Goal: Transaction & Acquisition: Book appointment/travel/reservation

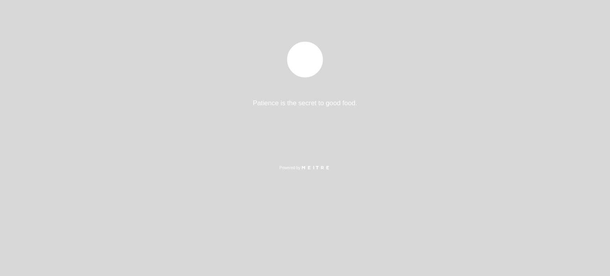
select select "es"
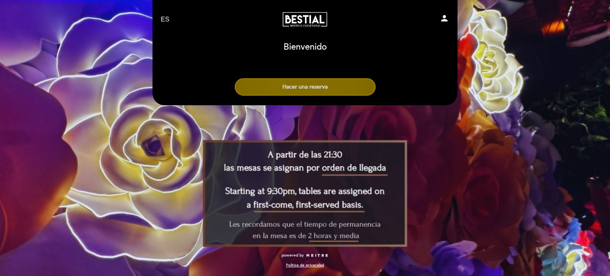
click at [284, 85] on button "Hacer una reserva" at bounding box center [305, 86] width 141 height 17
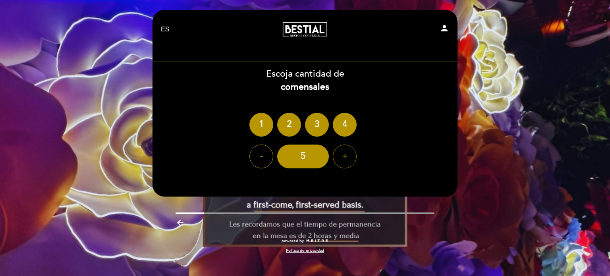
click at [332, 155] on div "- 5 +" at bounding box center [305, 157] width 306 height 24
click at [340, 155] on div "+" at bounding box center [345, 157] width 24 height 24
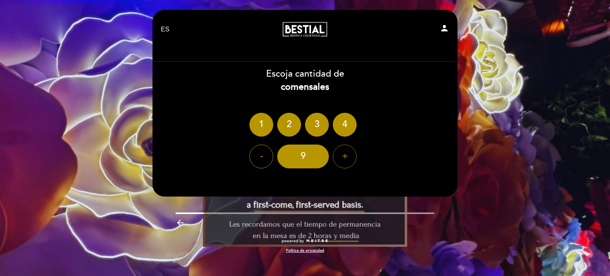
click at [340, 155] on div "+" at bounding box center [345, 157] width 24 height 24
click at [319, 156] on div "10" at bounding box center [303, 157] width 52 height 24
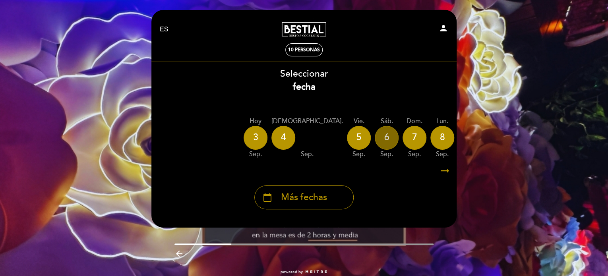
click at [375, 137] on div "6" at bounding box center [387, 138] width 24 height 24
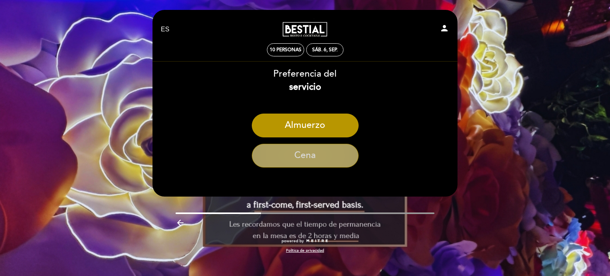
click at [304, 157] on button "Cena" at bounding box center [305, 156] width 107 height 24
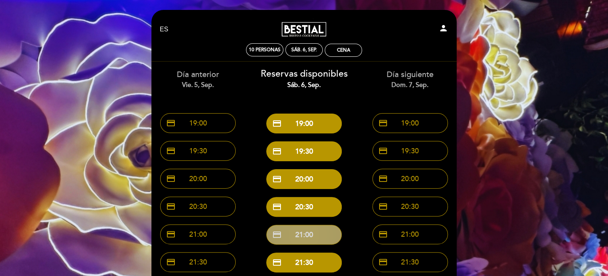
click at [323, 238] on button "credit_card 21:00" at bounding box center [303, 235] width 75 height 20
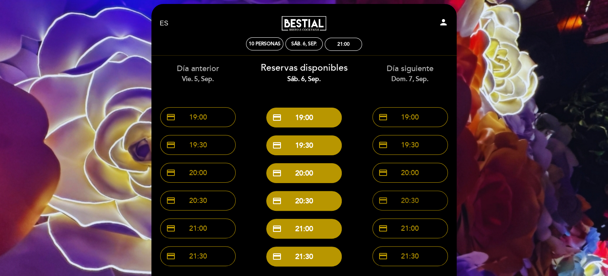
scroll to position [40, 0]
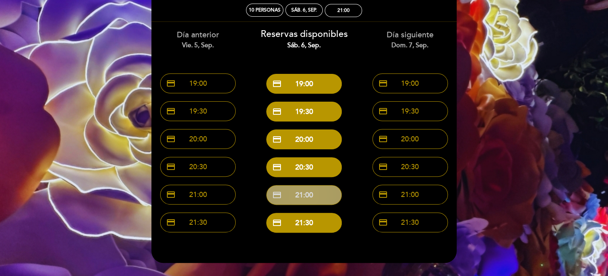
drag, startPoint x: 308, startPoint y: 193, endPoint x: 333, endPoint y: 194, distance: 24.6
click at [333, 194] on button "credit_card 21:00" at bounding box center [303, 195] width 75 height 20
